Goal: Task Accomplishment & Management: Use online tool/utility

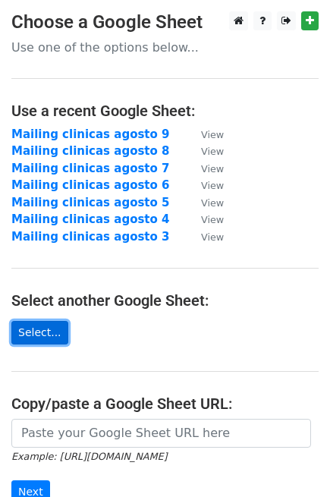
click at [43, 337] on link "Select..." at bounding box center [39, 333] width 57 height 24
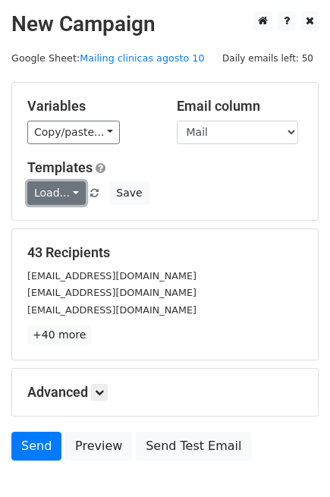
click at [60, 194] on link "Load..." at bounding box center [56, 193] width 58 height 24
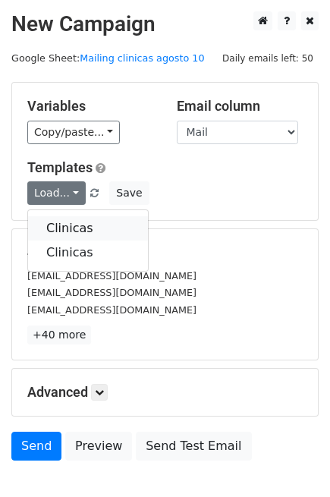
click at [63, 223] on link "Clinicas" at bounding box center [88, 228] width 120 height 24
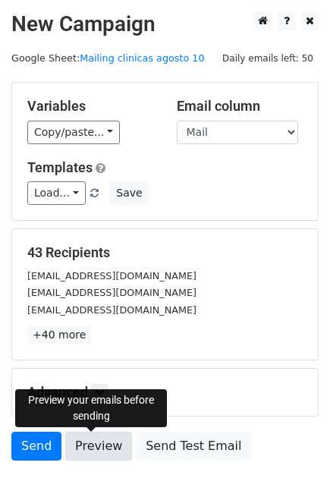
click at [87, 448] on link "Preview" at bounding box center [98, 446] width 67 height 29
